Goal: Task Accomplishment & Management: Manage account settings

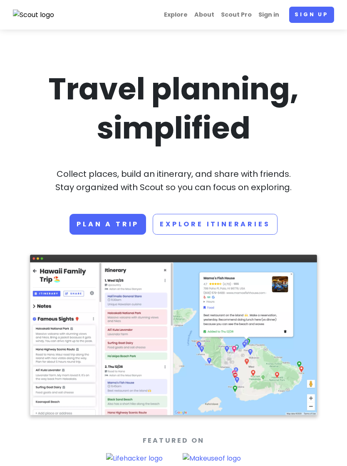
click at [271, 10] on link "Sign in" at bounding box center [268, 15] width 27 height 16
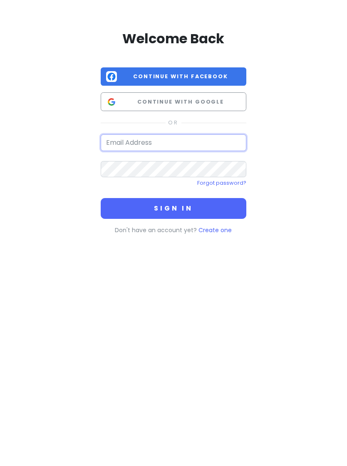
click at [178, 146] on input "email" at bounding box center [174, 142] width 146 height 17
click at [177, 143] on input "email" at bounding box center [174, 142] width 146 height 17
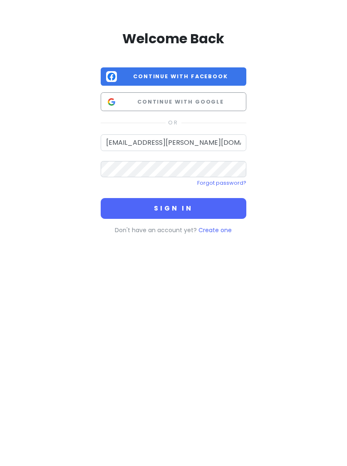
click at [202, 204] on button "Sign in" at bounding box center [174, 208] width 146 height 21
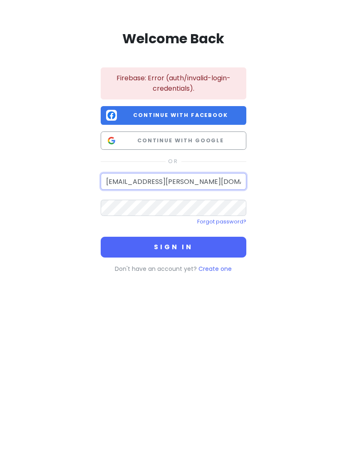
click at [112, 182] on input "[EMAIL_ADDRESS][PERSON_NAME][DOMAIN_NAME]" at bounding box center [174, 181] width 146 height 17
click at [203, 244] on button "Sign in" at bounding box center [174, 247] width 146 height 21
click at [199, 243] on button "Sign in" at bounding box center [174, 247] width 146 height 21
click at [180, 247] on button "Sign in" at bounding box center [174, 247] width 146 height 21
click at [148, 181] on input "[PERSON_NAME][EMAIL_ADDRESS][DOMAIN_NAME]" at bounding box center [174, 181] width 146 height 17
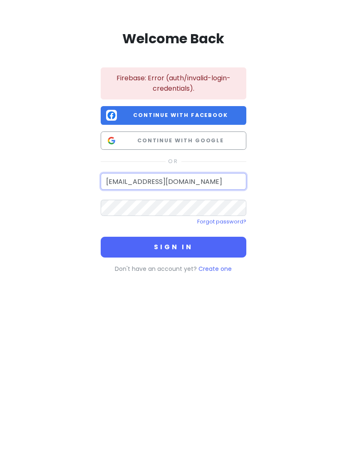
type input "[EMAIL_ADDRESS][DOMAIN_NAME]"
click at [199, 244] on button "Sign in" at bounding box center [174, 247] width 146 height 21
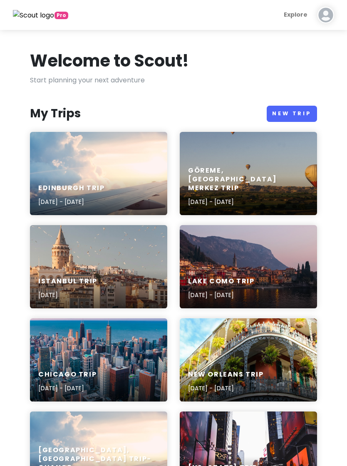
click at [109, 181] on div "Edinburgh Trip [DATE] - [DATE]" at bounding box center [98, 195] width 137 height 40
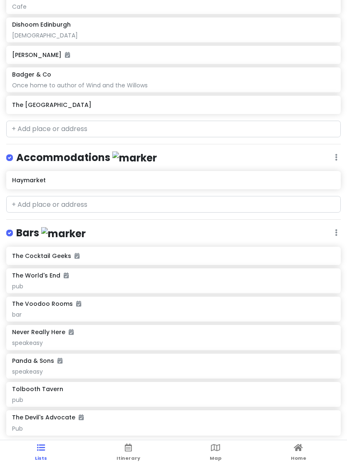
click at [131, 452] on link "Itinerary" at bounding box center [128, 453] width 24 height 26
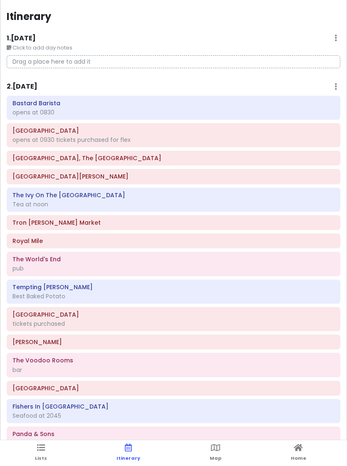
click at [41, 457] on span "Lists" at bounding box center [41, 458] width 12 height 7
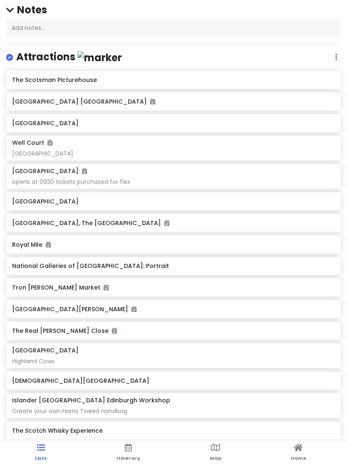
scroll to position [80, 0]
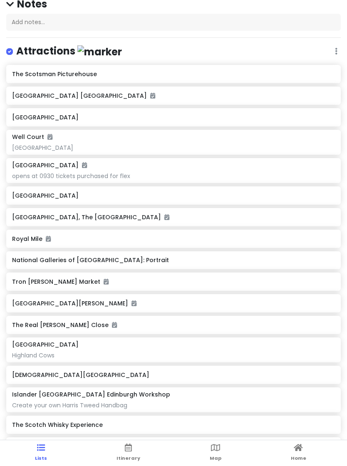
click at [30, 236] on h6 "Royal Mile" at bounding box center [173, 238] width 322 height 7
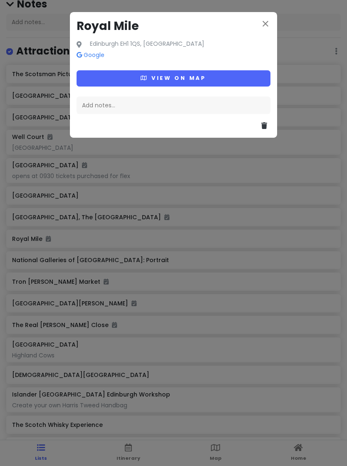
click at [269, 22] on icon "close" at bounding box center [265, 24] width 10 height 10
